Goal: Book appointment/travel/reservation

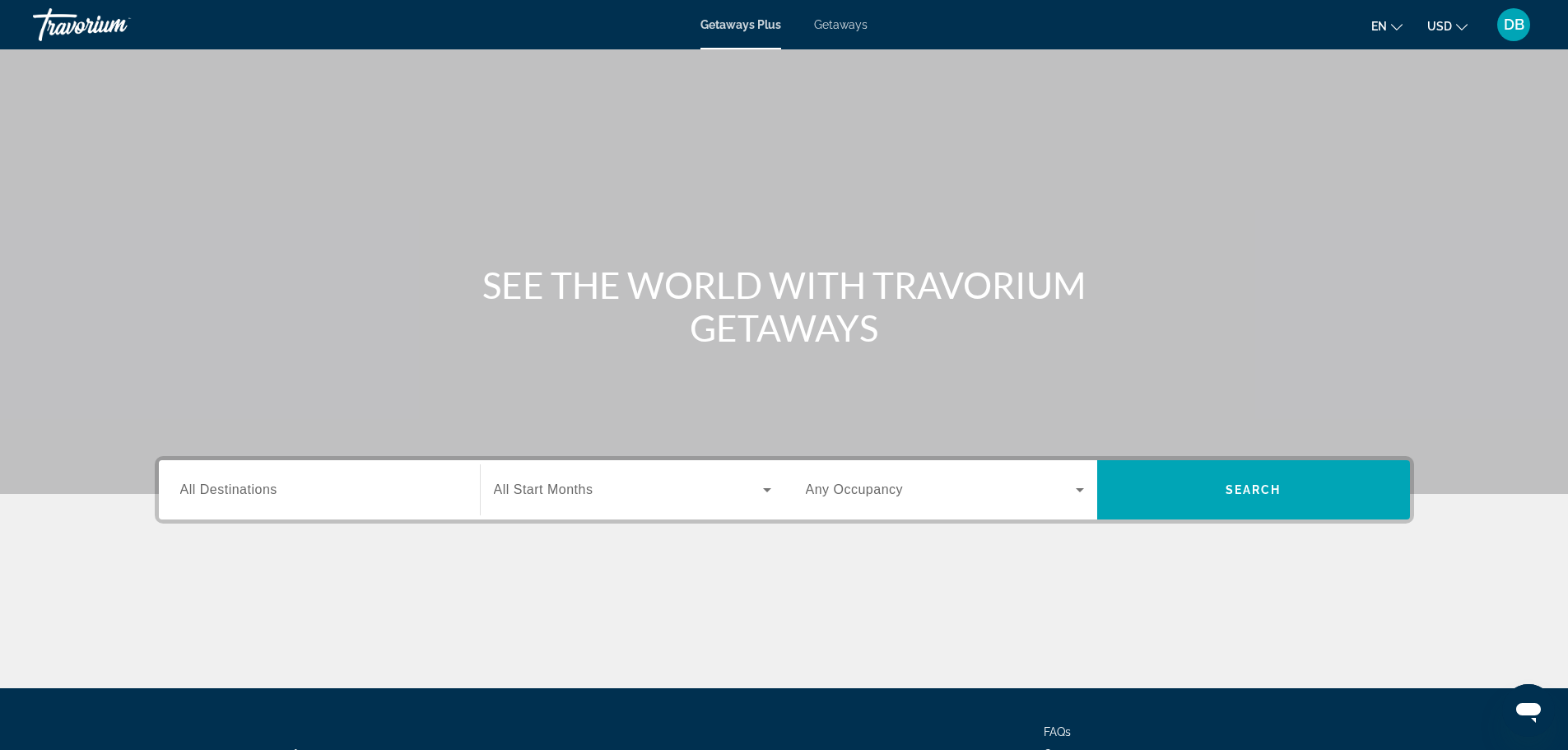
click at [768, 488] on icon "Search widget" at bounding box center [767, 489] width 20 height 20
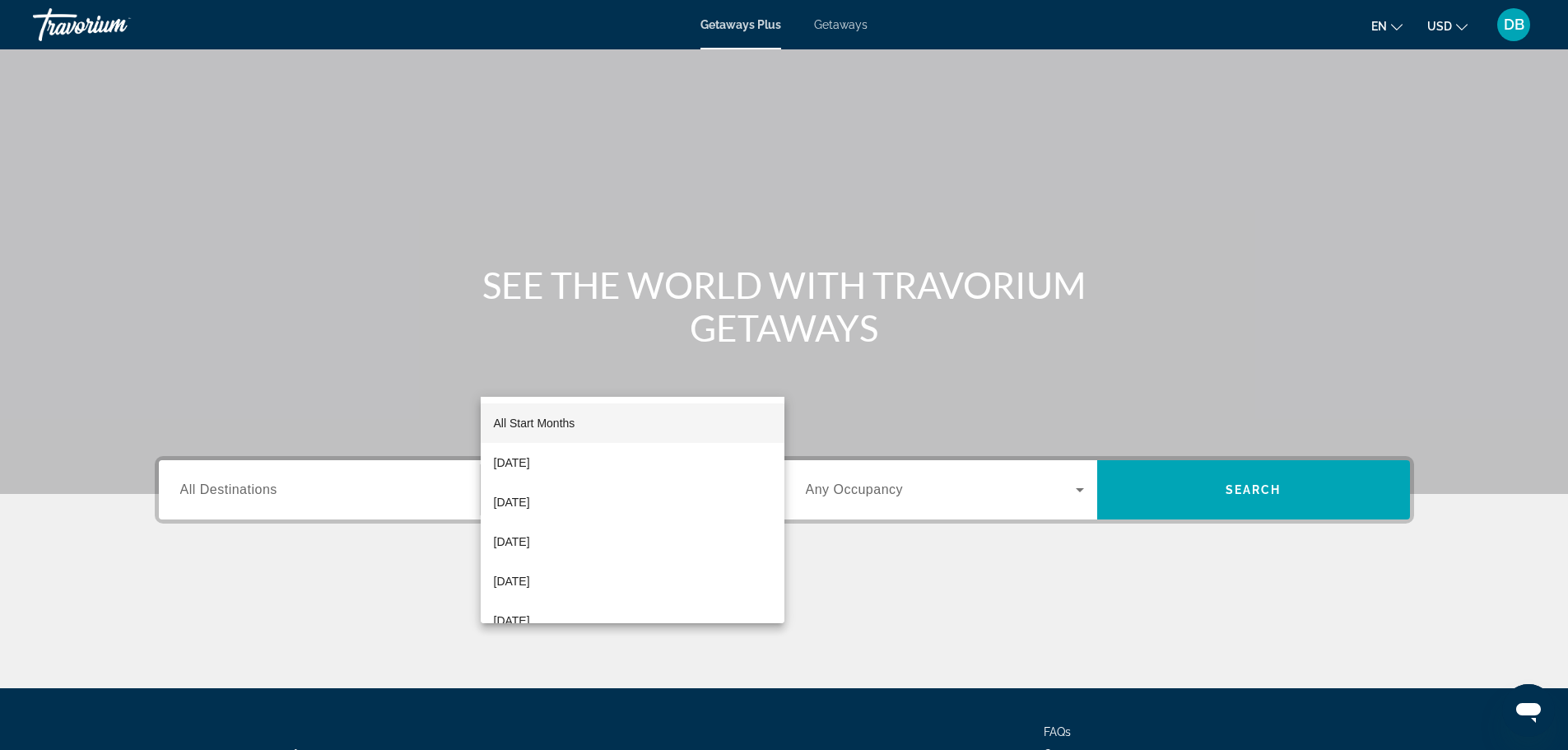
scroll to position [140, 0]
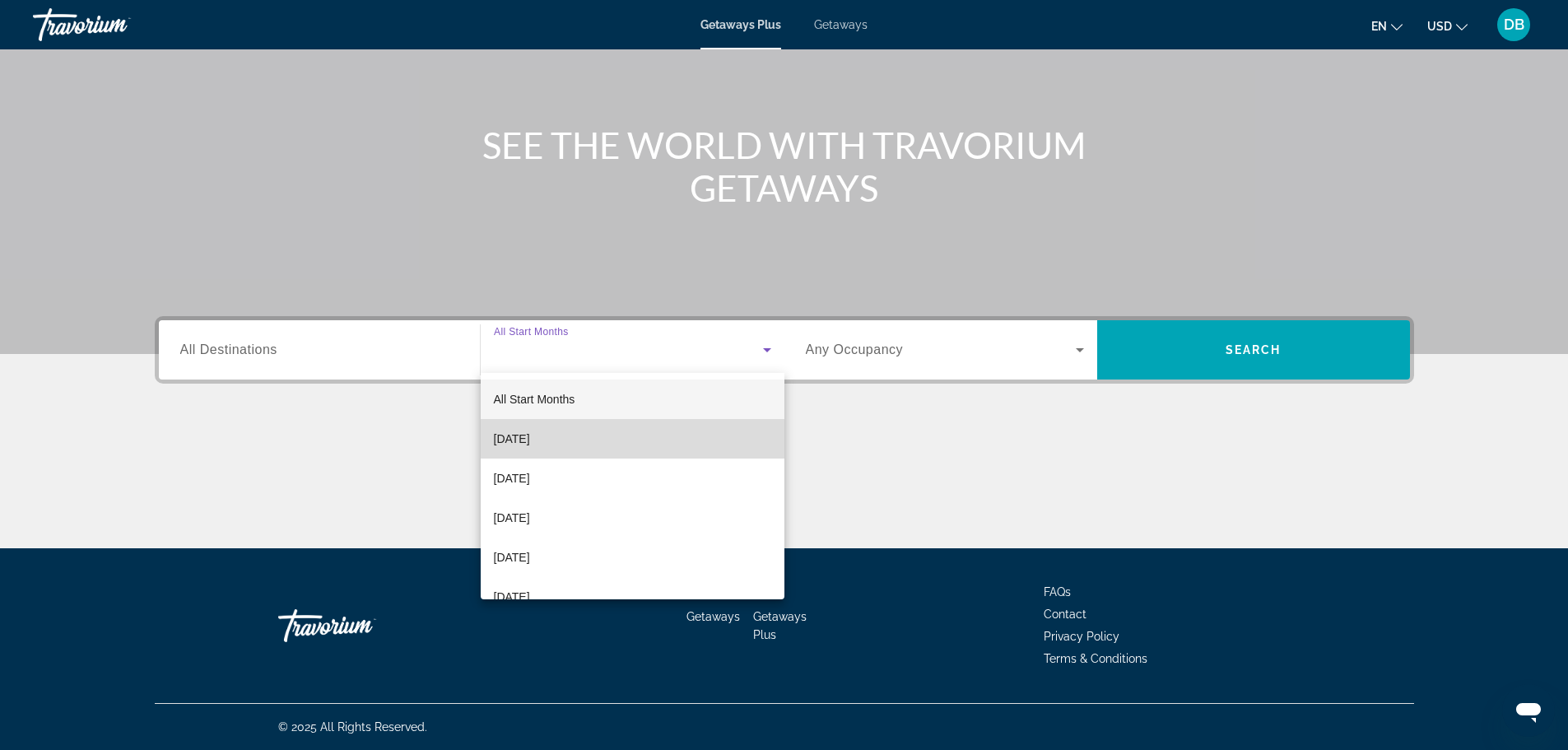
click at [634, 431] on mat-option "[DATE]" at bounding box center [632, 438] width 304 height 39
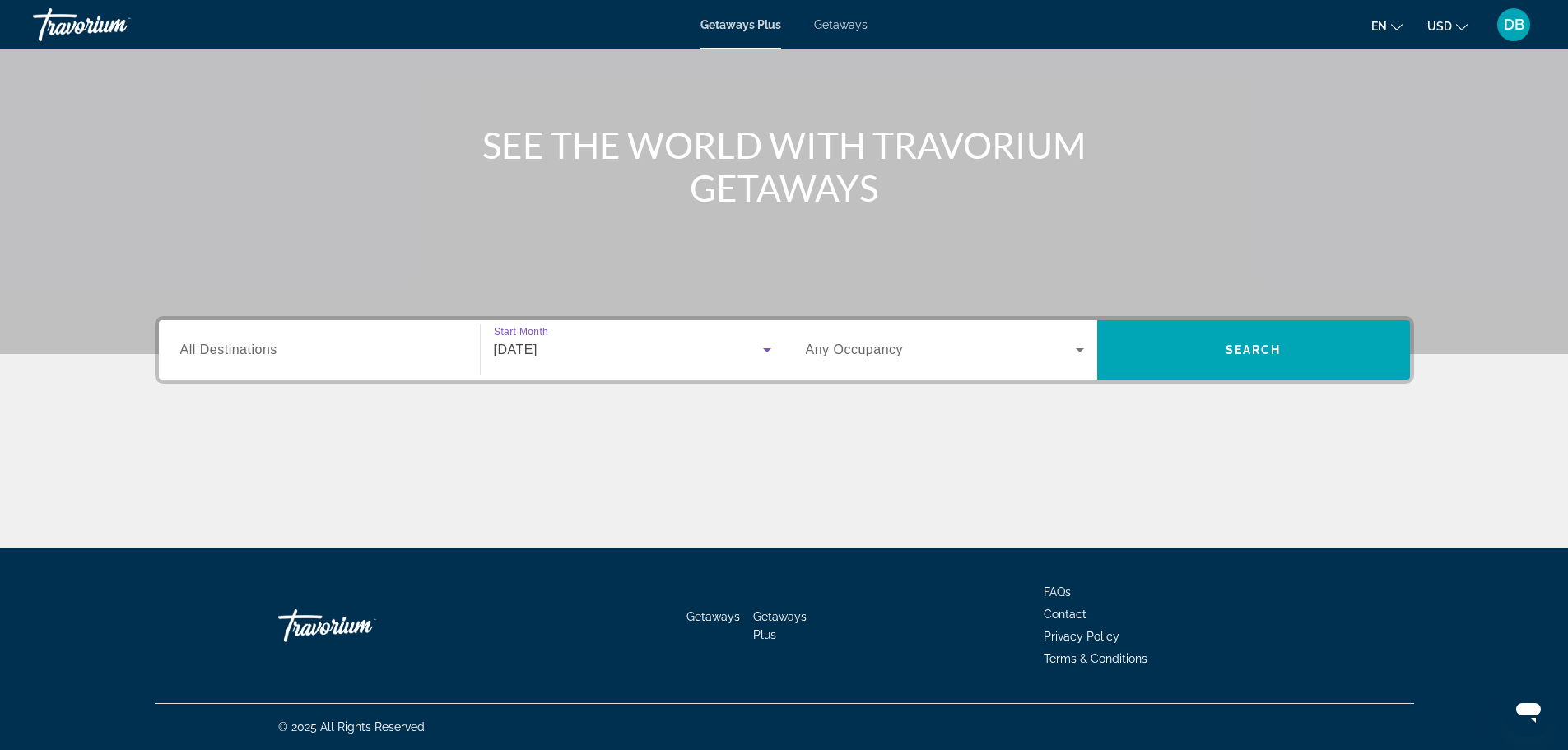
click at [1076, 347] on icon "Search widget" at bounding box center [1080, 350] width 20 height 20
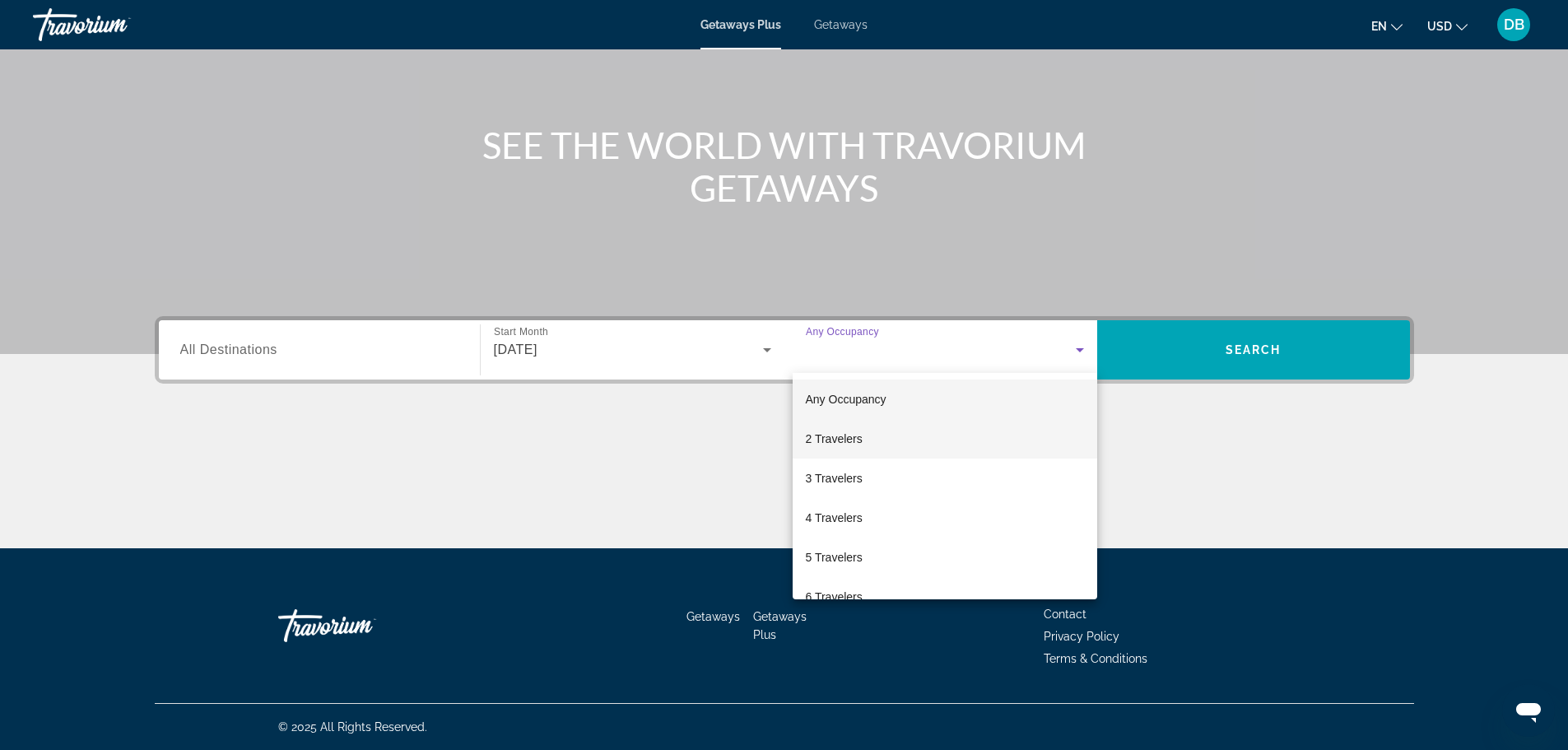
click at [872, 433] on mat-option "2 Travelers" at bounding box center [945, 438] width 304 height 39
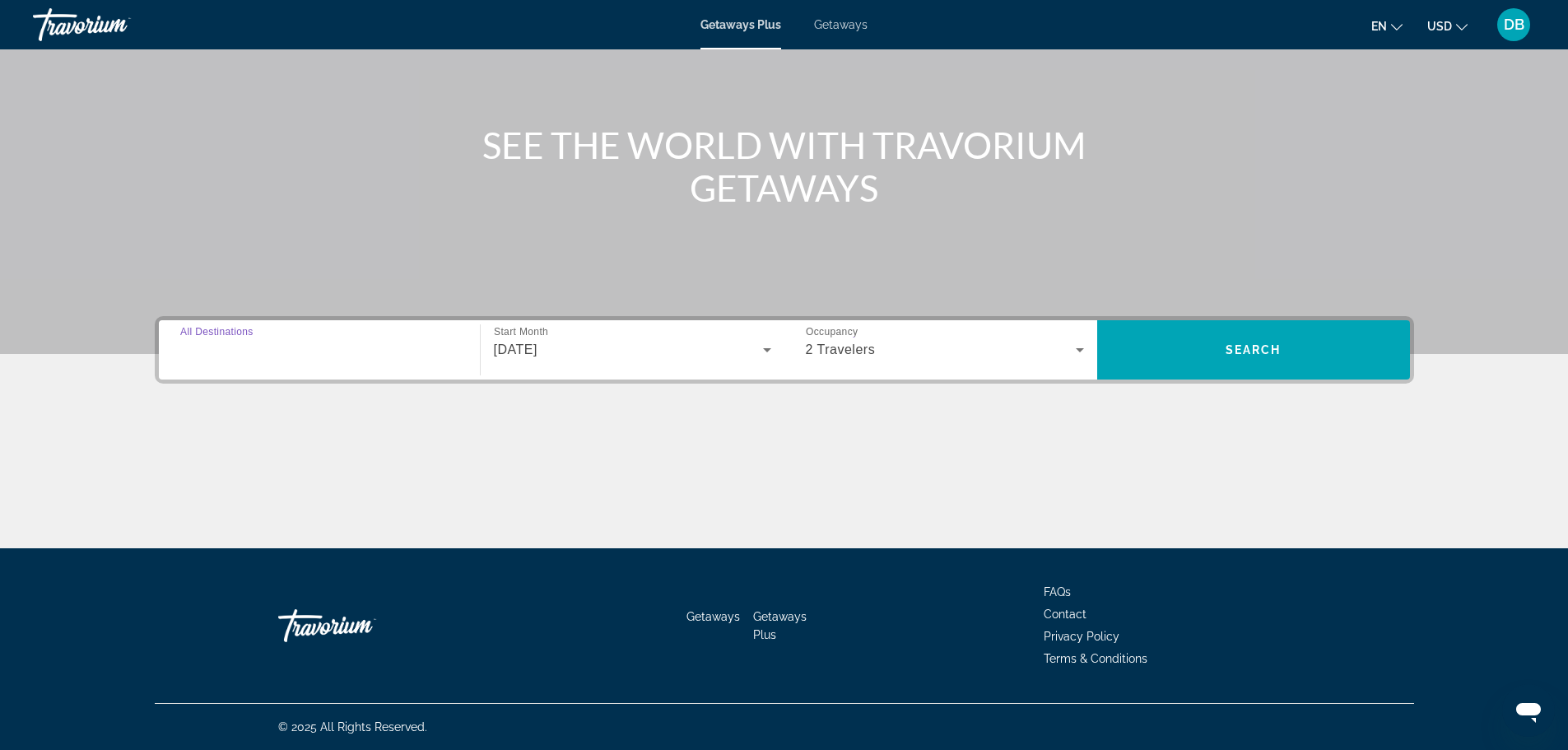
click at [395, 351] on input "Destination All Destinations" at bounding box center [320, 351] width 279 height 20
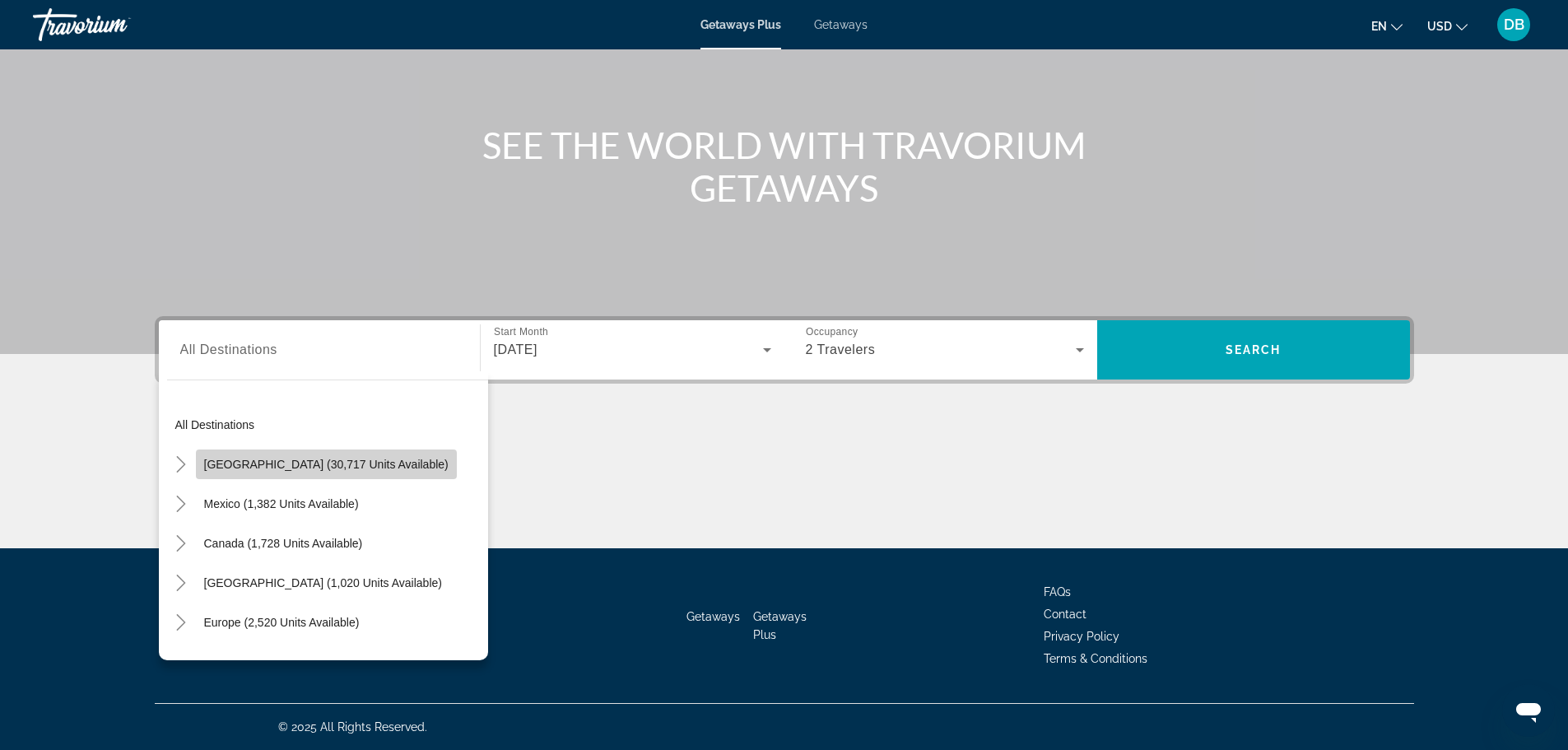
click at [359, 458] on span "[GEOGRAPHIC_DATA] (30,717 units available)" at bounding box center [327, 464] width 245 height 13
type input "**********"
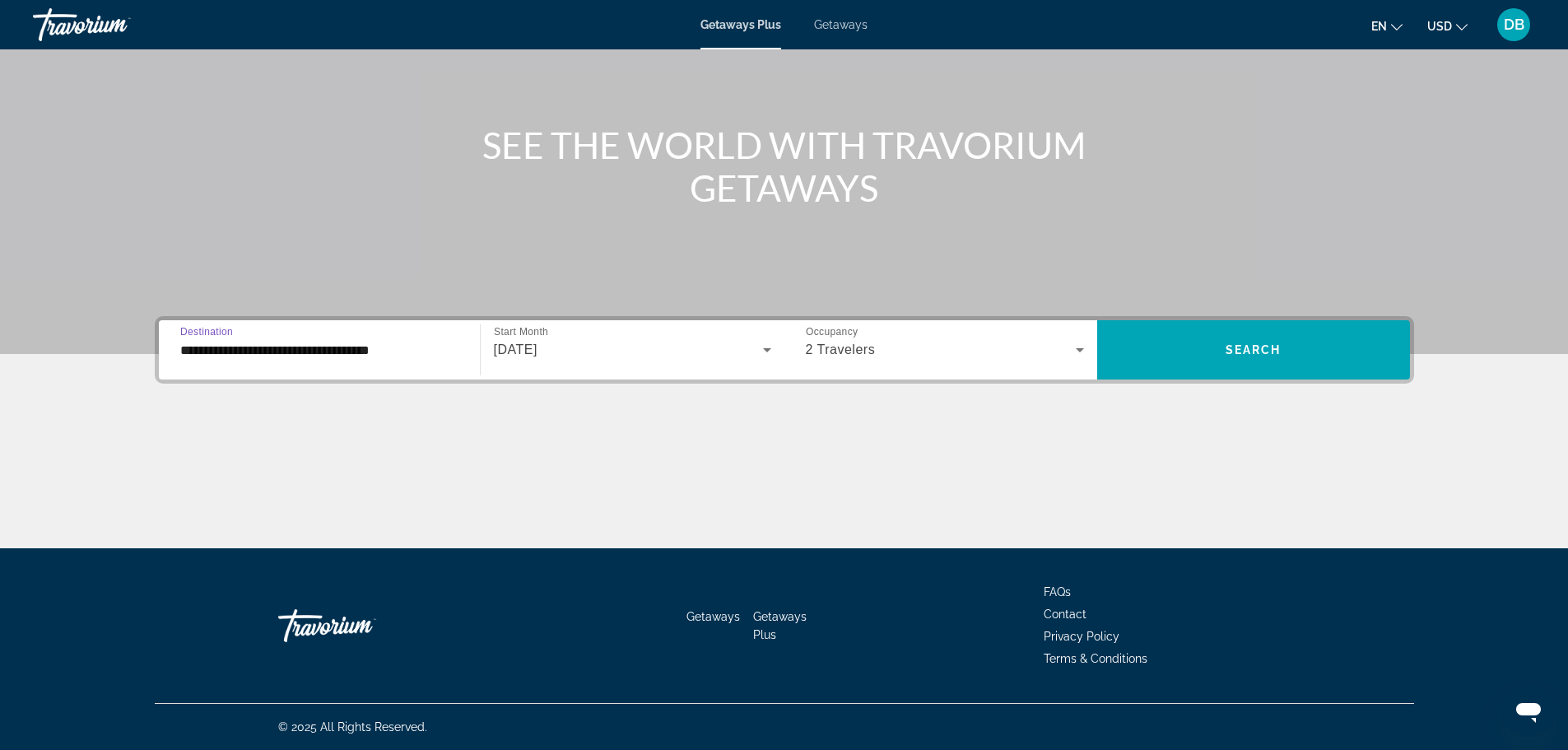
click at [422, 356] on input "**********" at bounding box center [320, 351] width 279 height 20
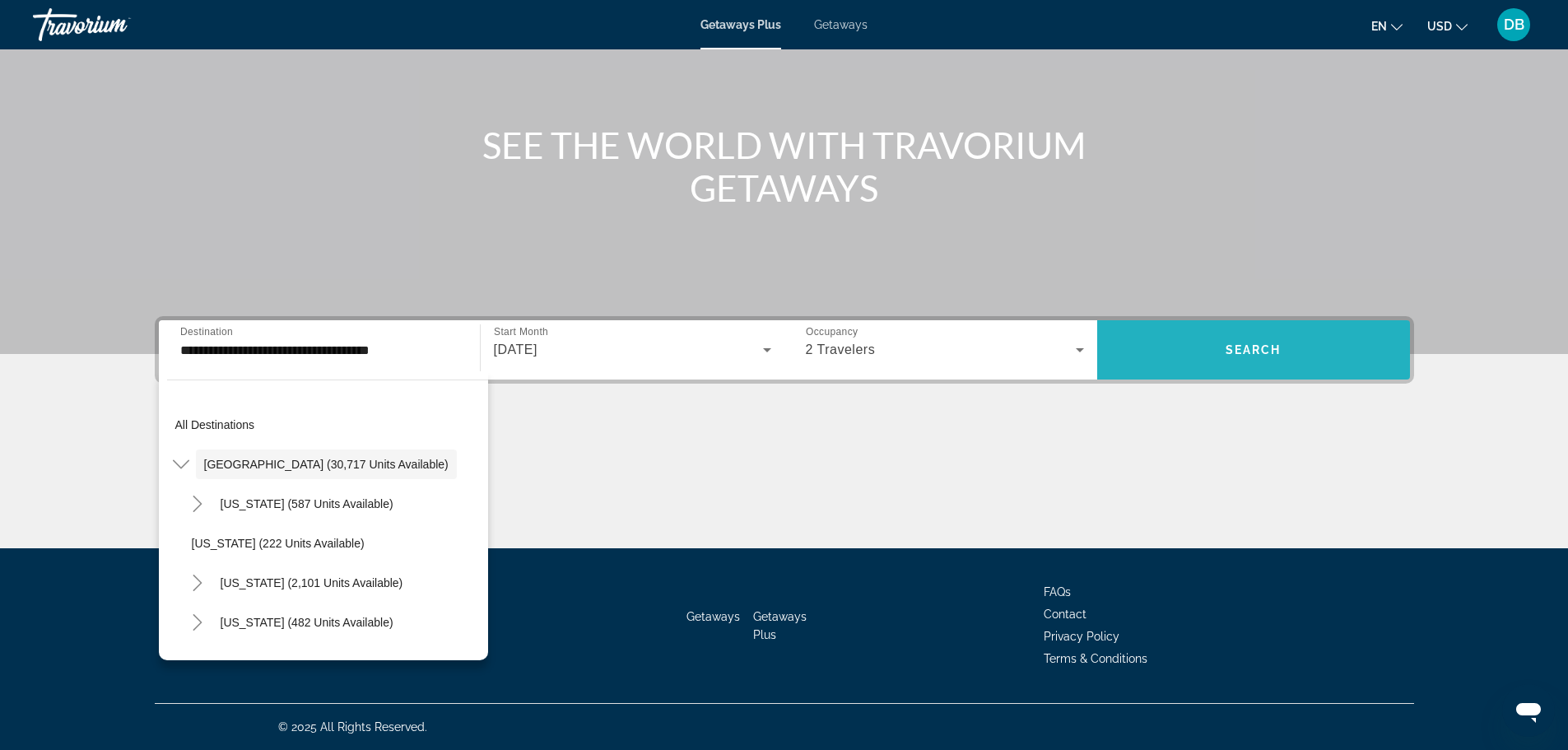
click at [1286, 359] on span "Search widget" at bounding box center [1254, 350] width 313 height 39
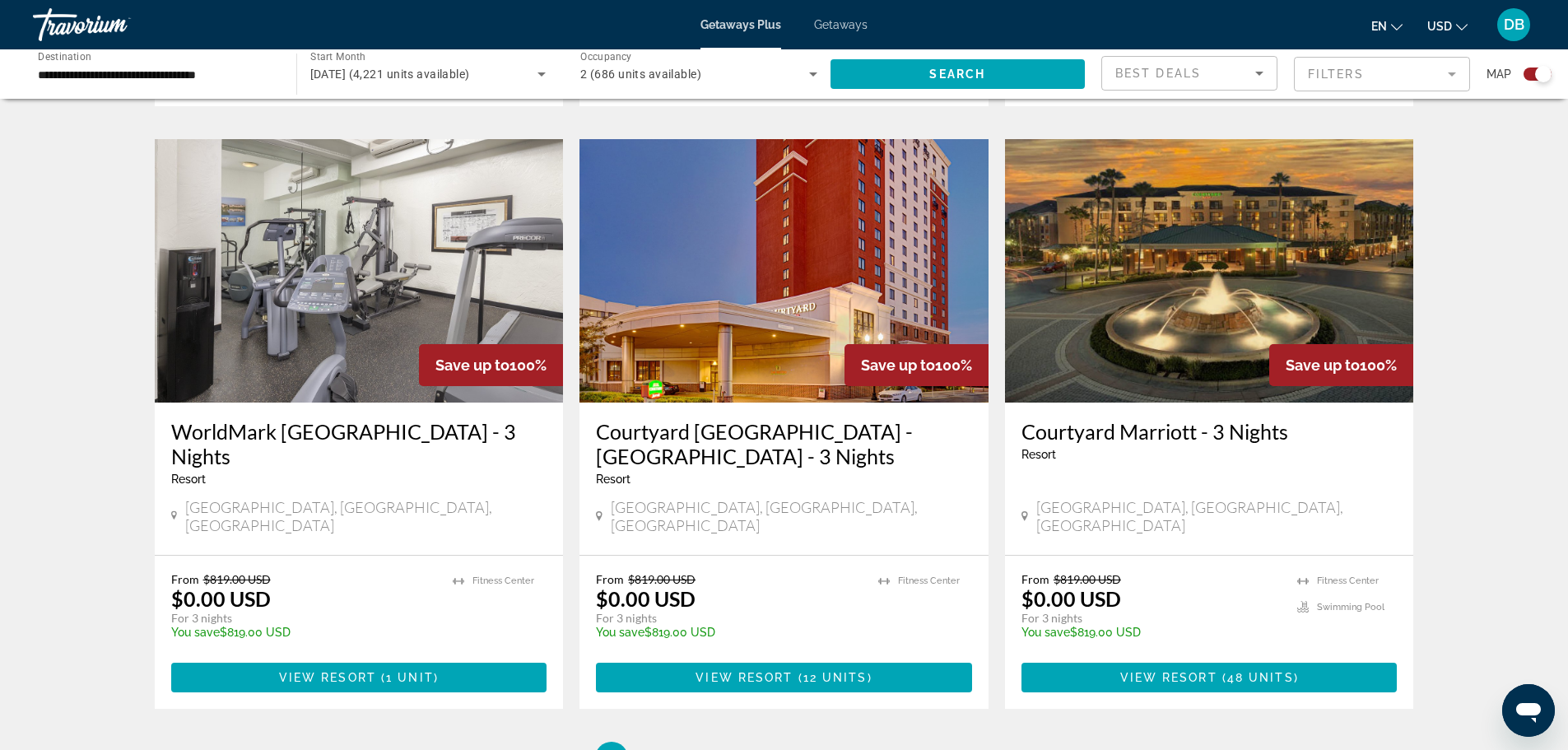
scroll to position [2387, 0]
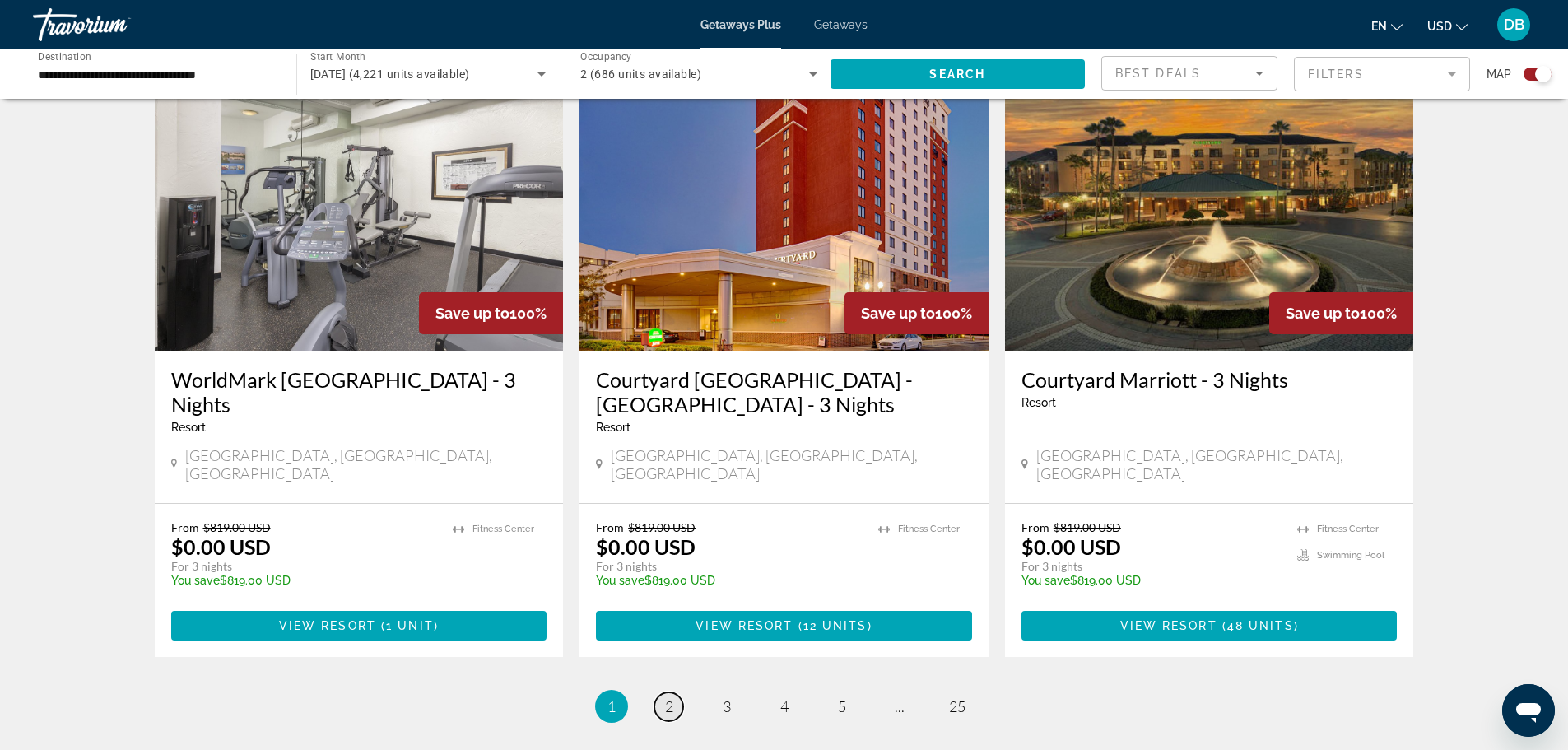
click at [672, 697] on span "2" at bounding box center [669, 706] width 8 height 18
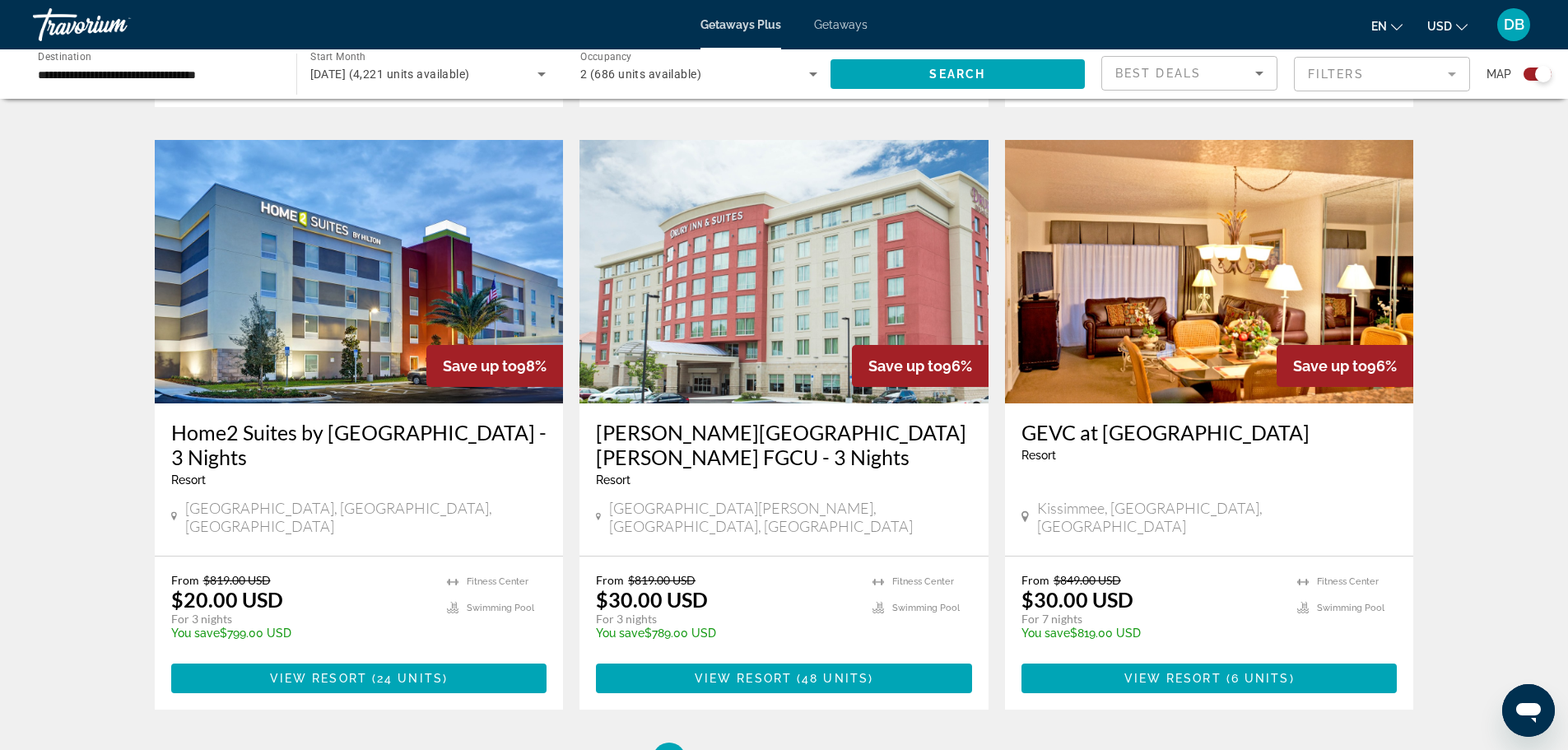
scroll to position [2387, 0]
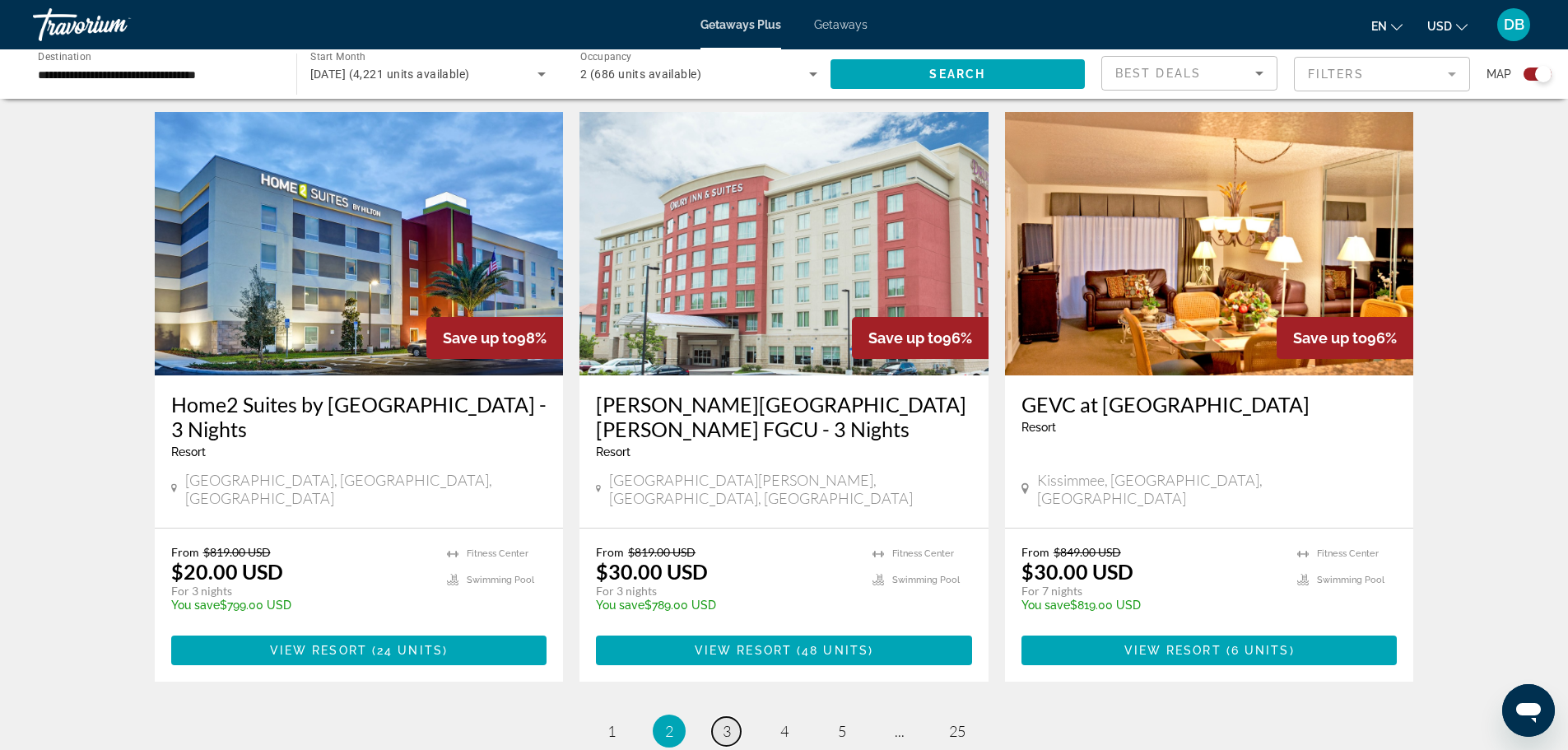
click at [723, 721] on span "3" at bounding box center [726, 730] width 8 height 18
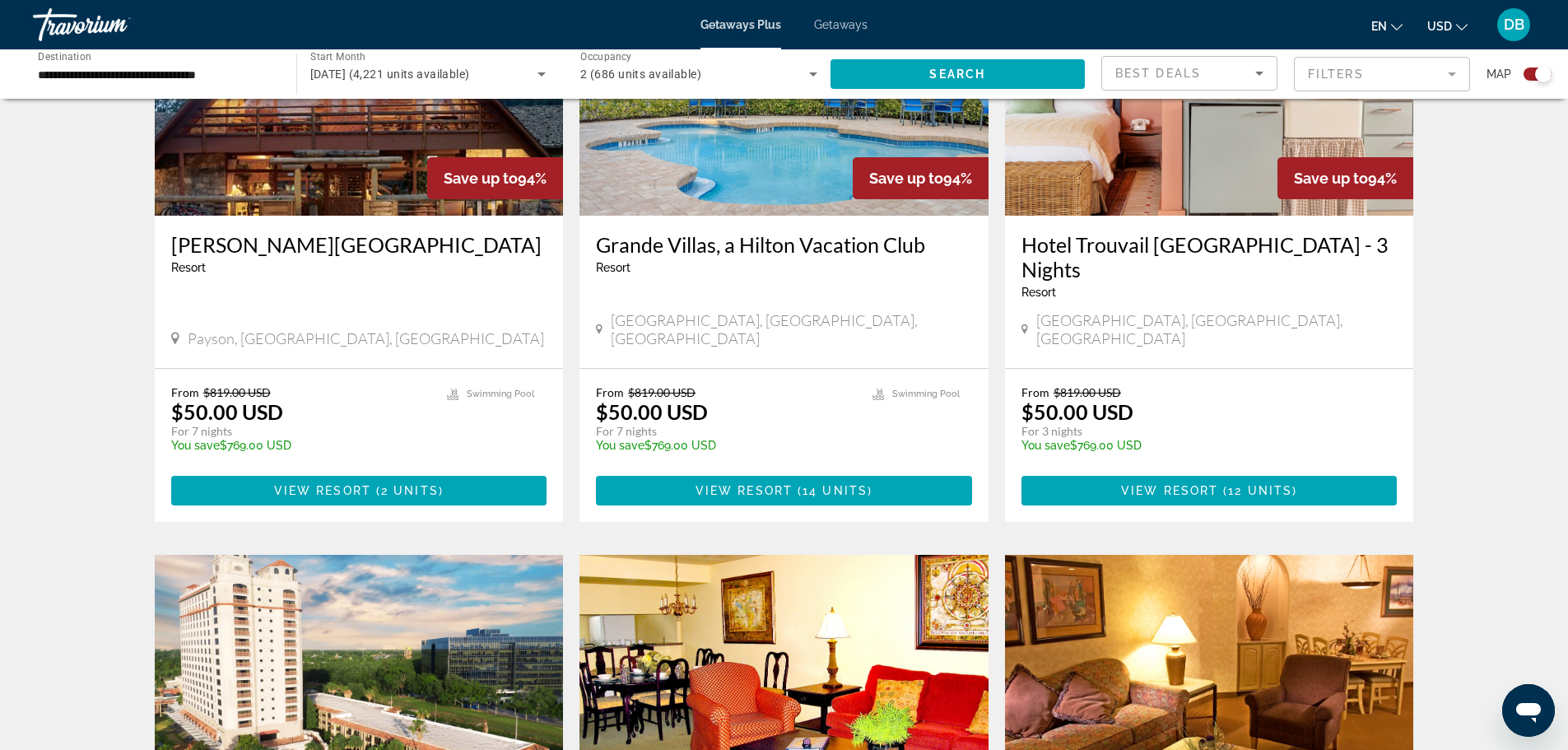
scroll to position [1399, 0]
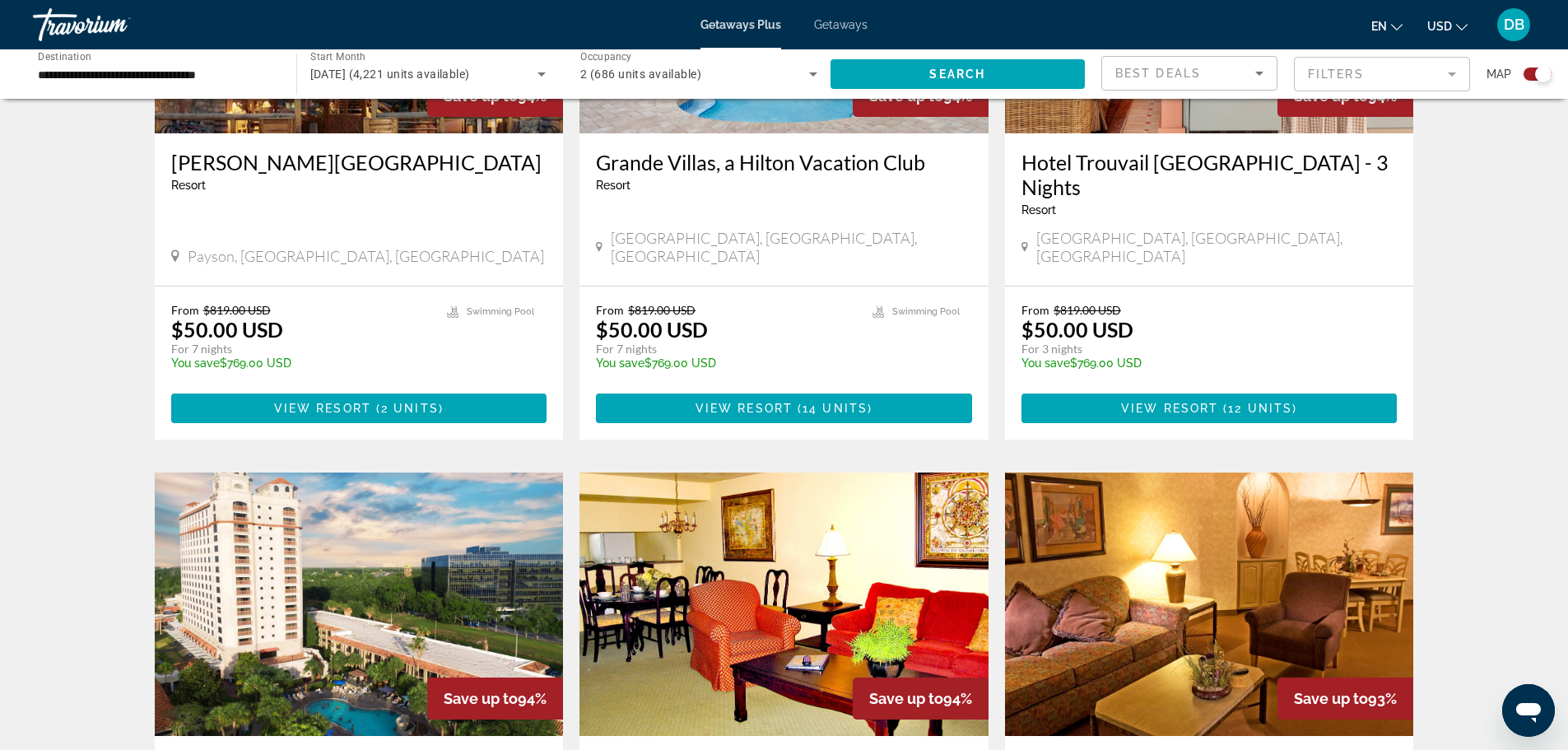
click at [1455, 72] on mat-form-field "Filters" at bounding box center [1381, 74] width 176 height 35
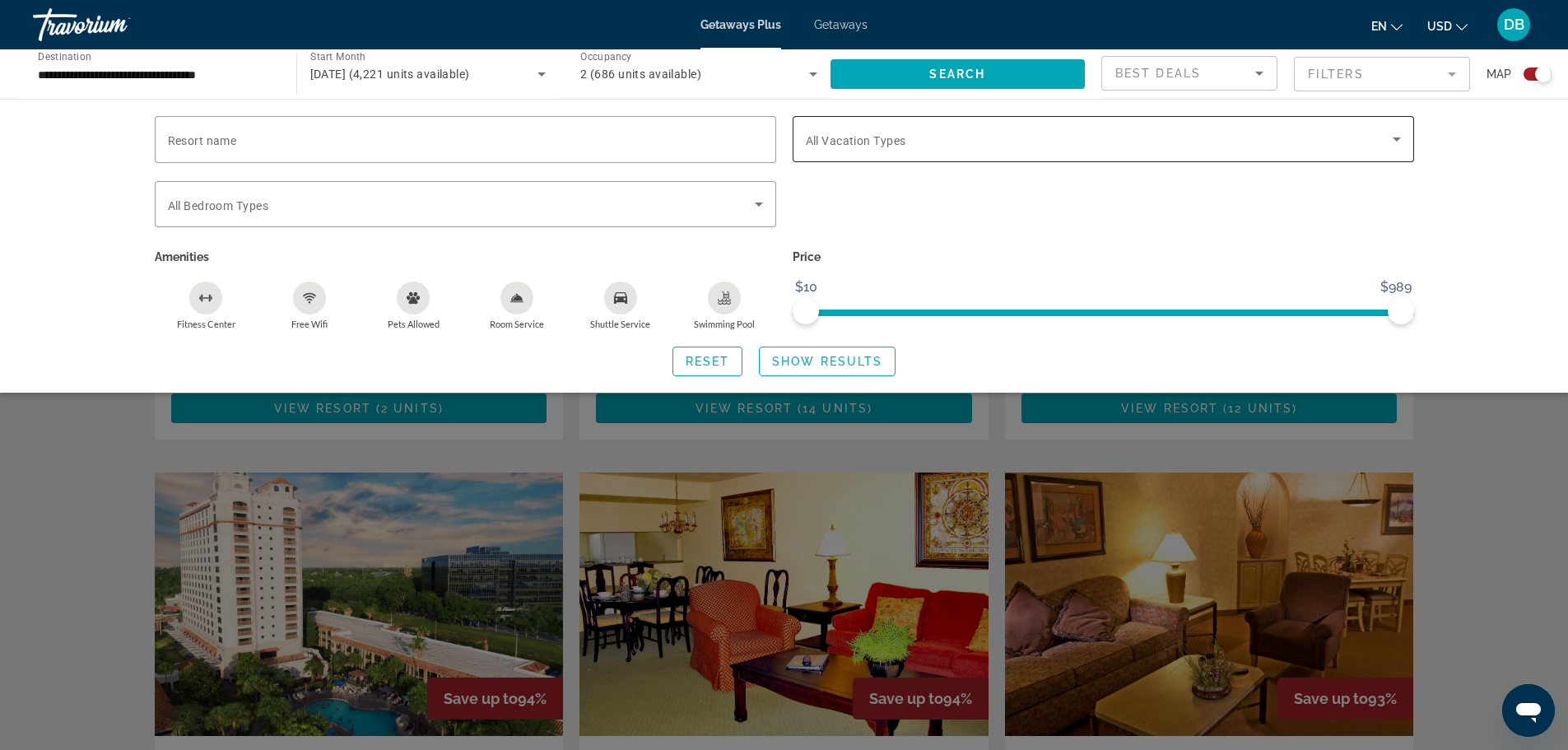
click at [1397, 140] on icon "Search widget" at bounding box center [1397, 139] width 8 height 4
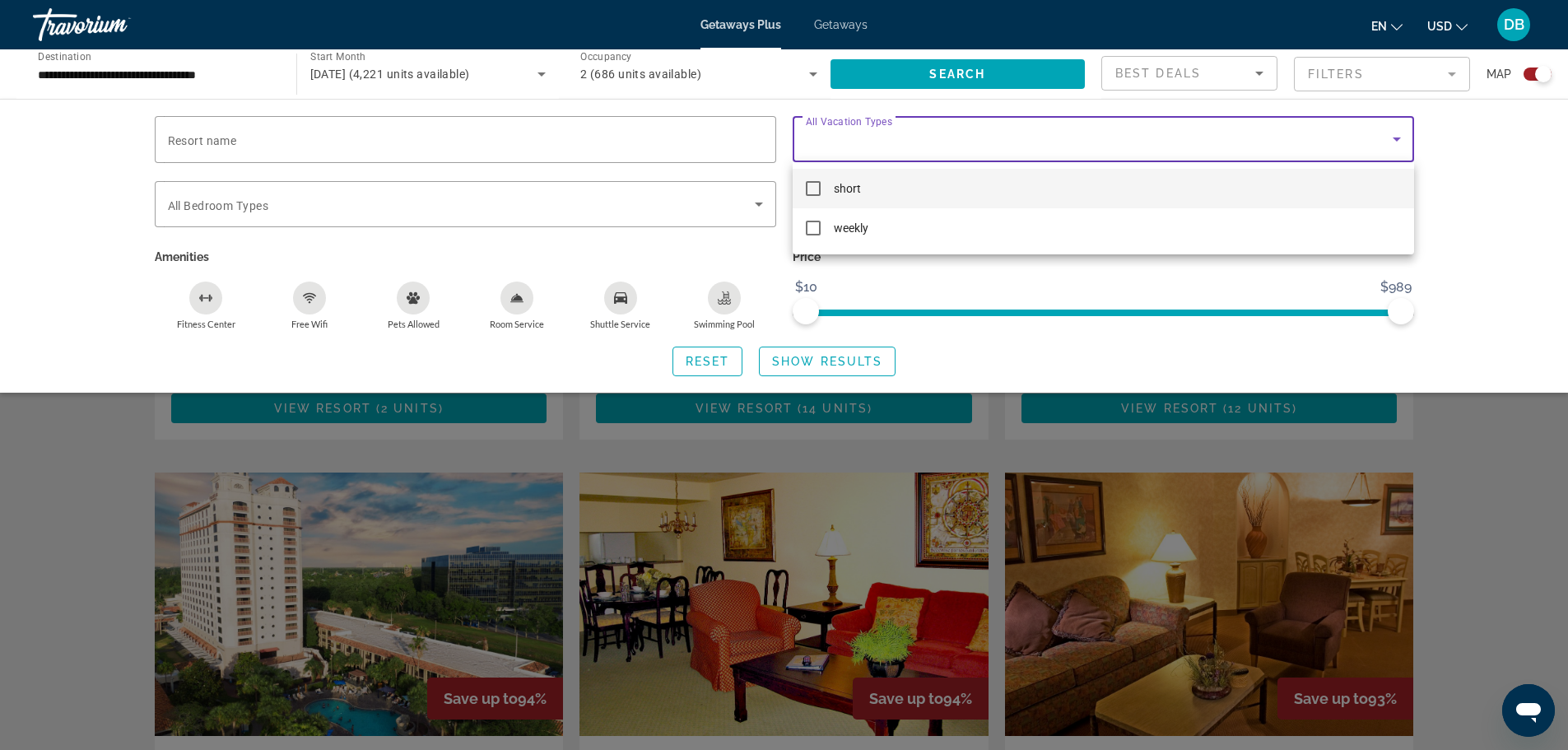
click at [816, 193] on mat-pseudo-checkbox at bounding box center [813, 188] width 15 height 15
click at [1493, 210] on div at bounding box center [784, 375] width 1568 height 750
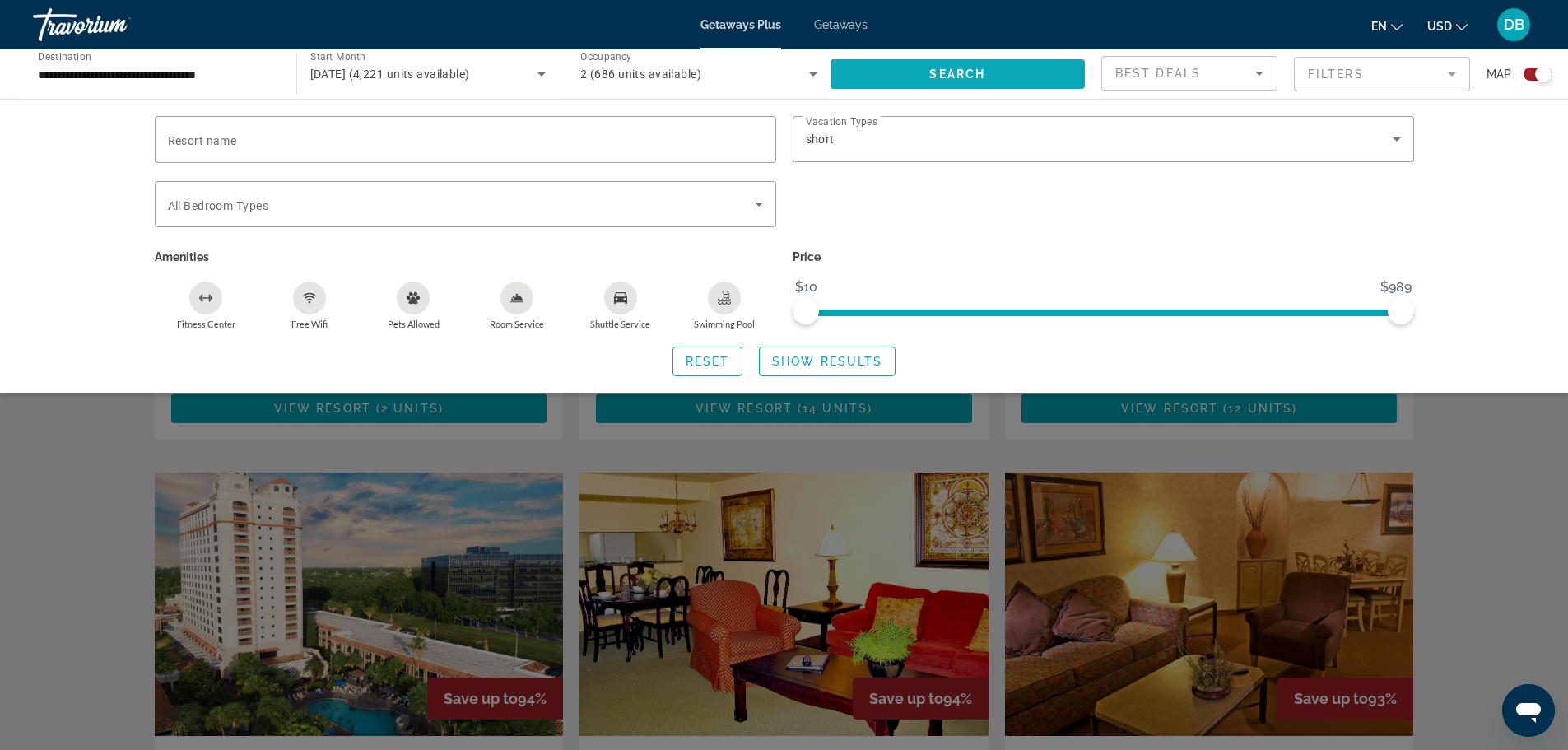
click at [988, 70] on span "Search widget" at bounding box center [958, 74] width 255 height 39
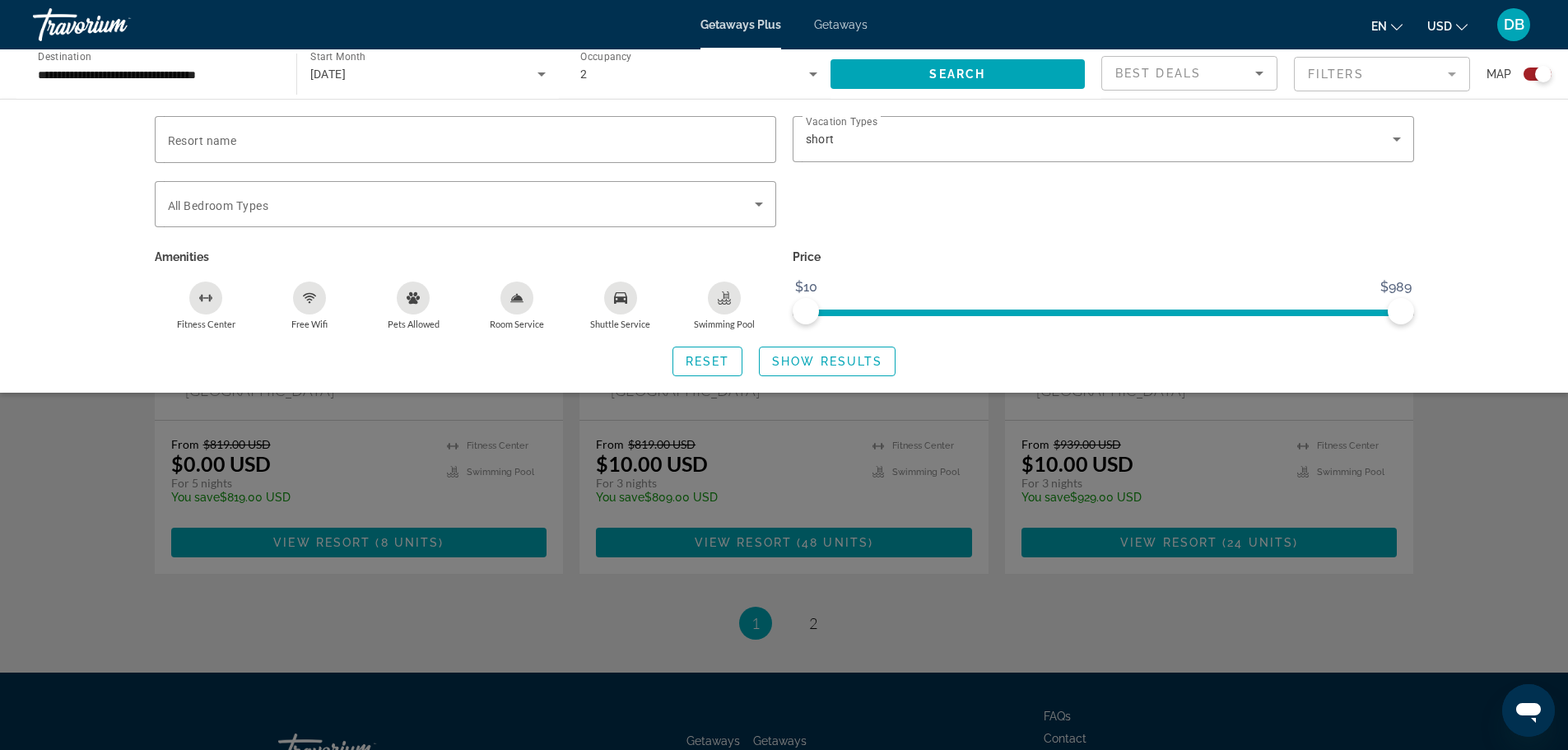
scroll to position [2497, 0]
